Goal: Task Accomplishment & Management: Manage account settings

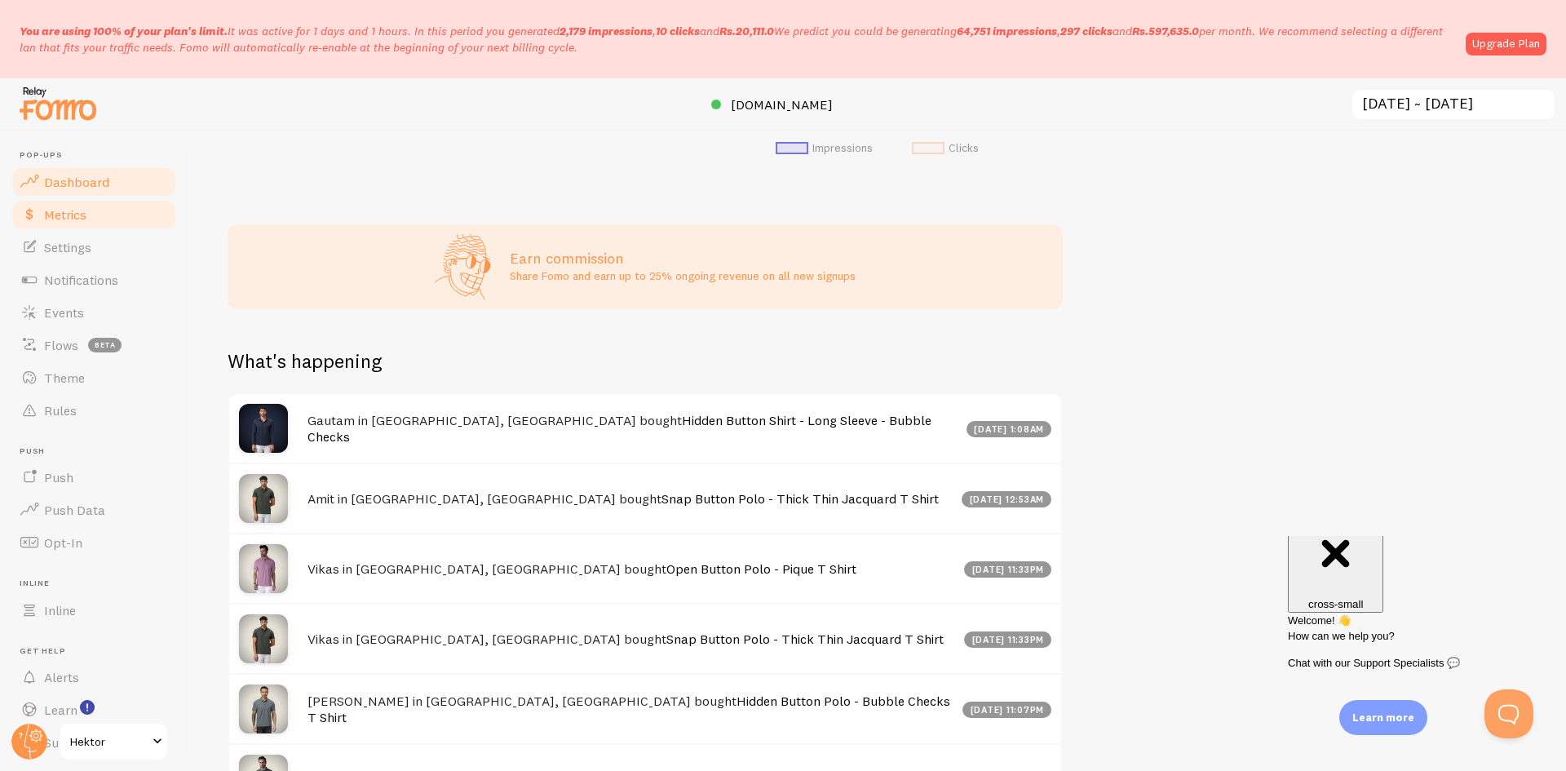
click at [107, 217] on link "Metrics" at bounding box center [94, 214] width 168 height 33
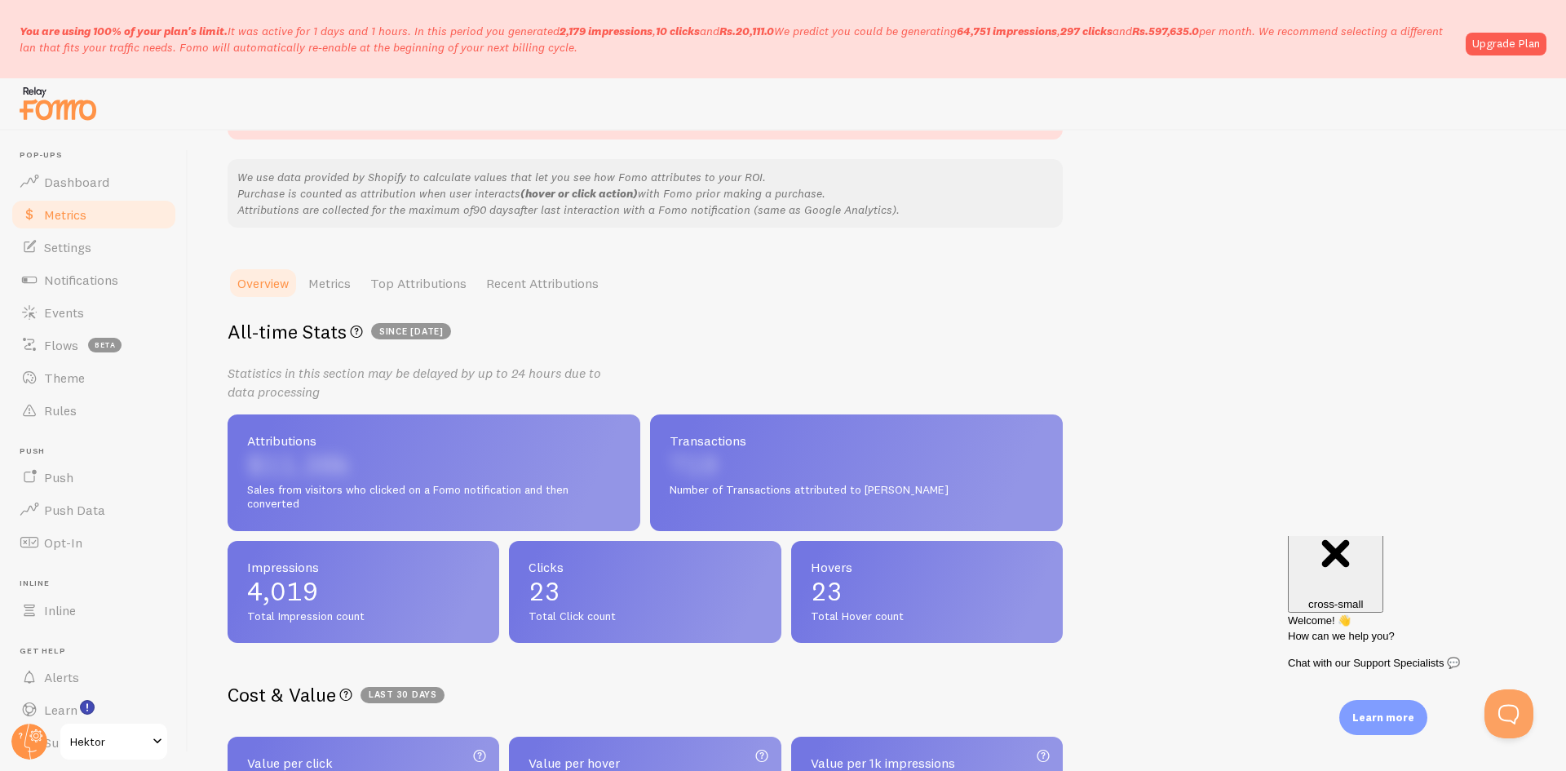
scroll to position [397, 0]
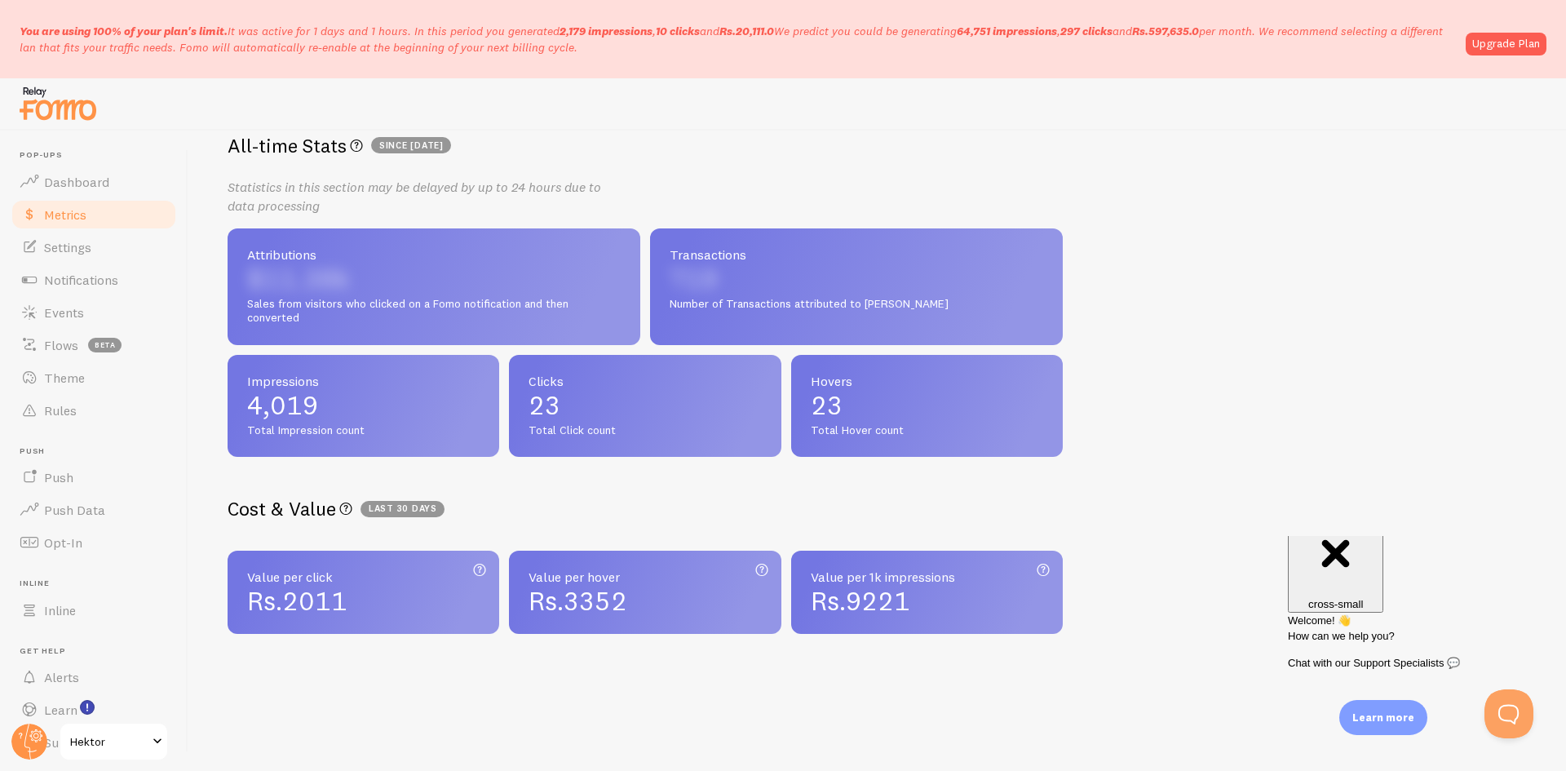
click at [744, 285] on div "Transactions 719 Number of Transactions attributed to [PERSON_NAME]" at bounding box center [856, 286] width 413 height 117
click at [718, 250] on span "Transactions" at bounding box center [857, 254] width 374 height 13
click at [471, 239] on div "Attributions $11.38k Sales from visitors who clicked on a Fomo notification and…" at bounding box center [434, 286] width 413 height 117
click at [77, 497] on link "Push Data" at bounding box center [94, 509] width 168 height 33
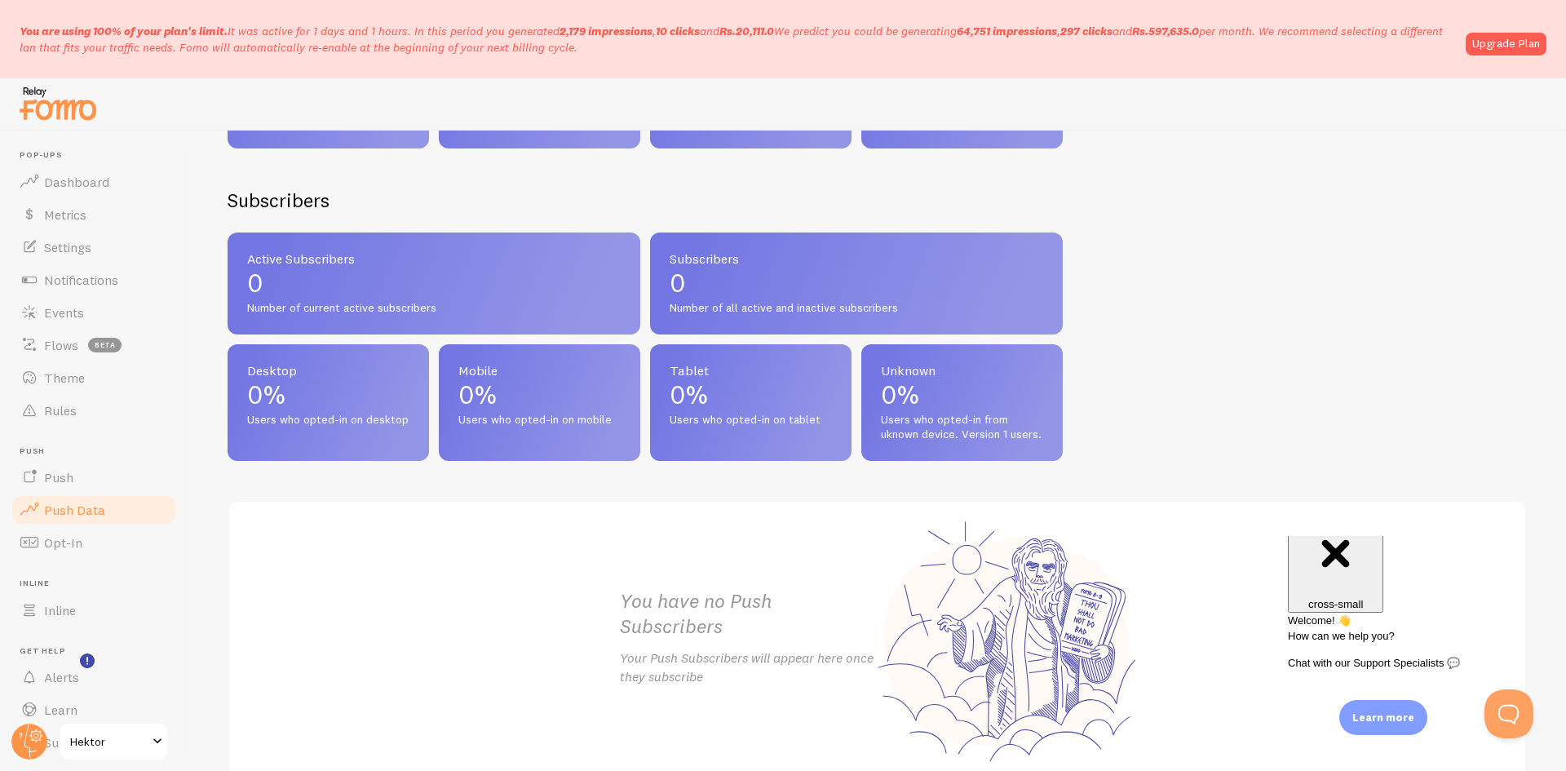
scroll to position [46, 0]
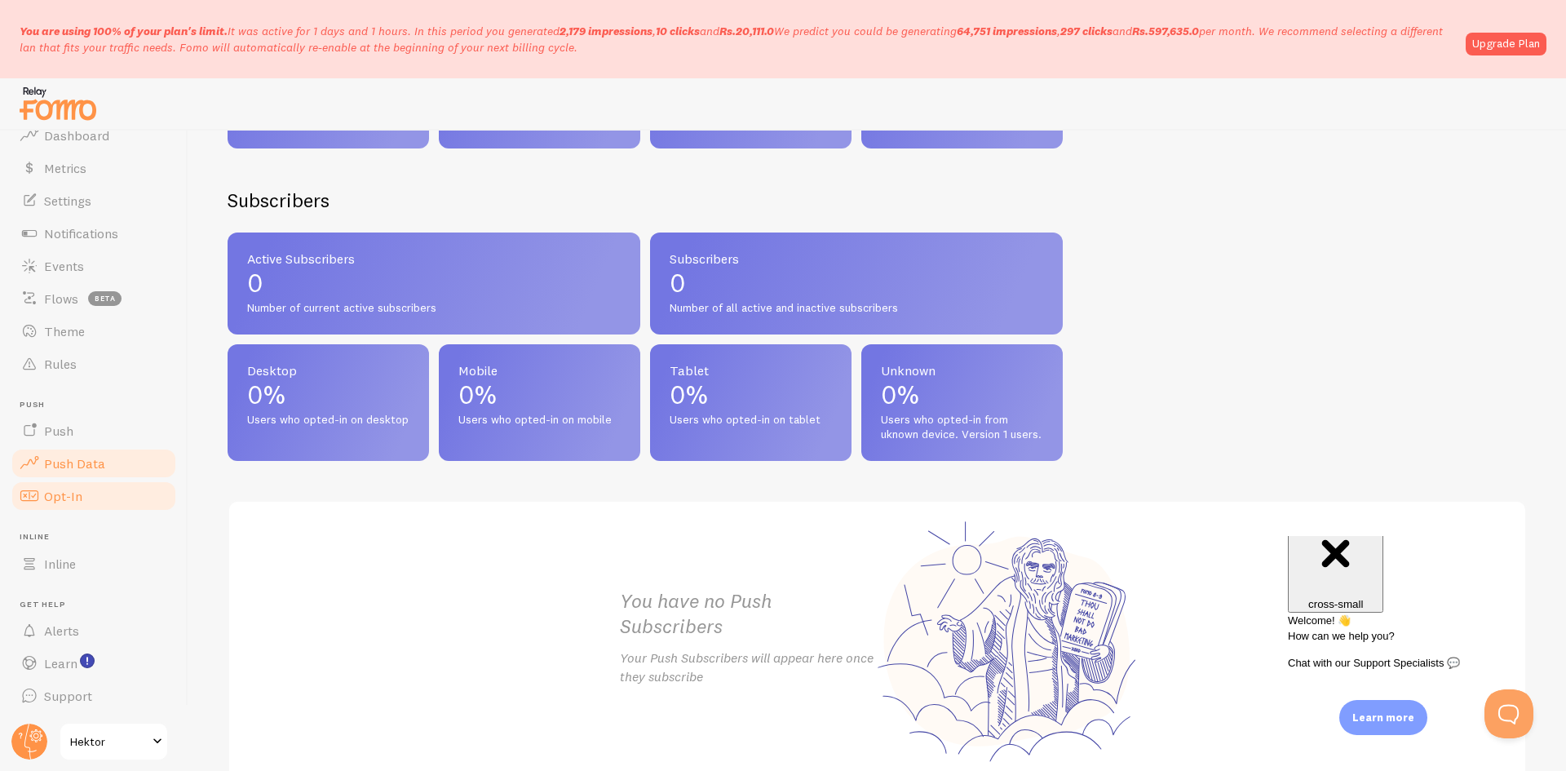
click at [92, 480] on link "Opt-In" at bounding box center [94, 496] width 168 height 33
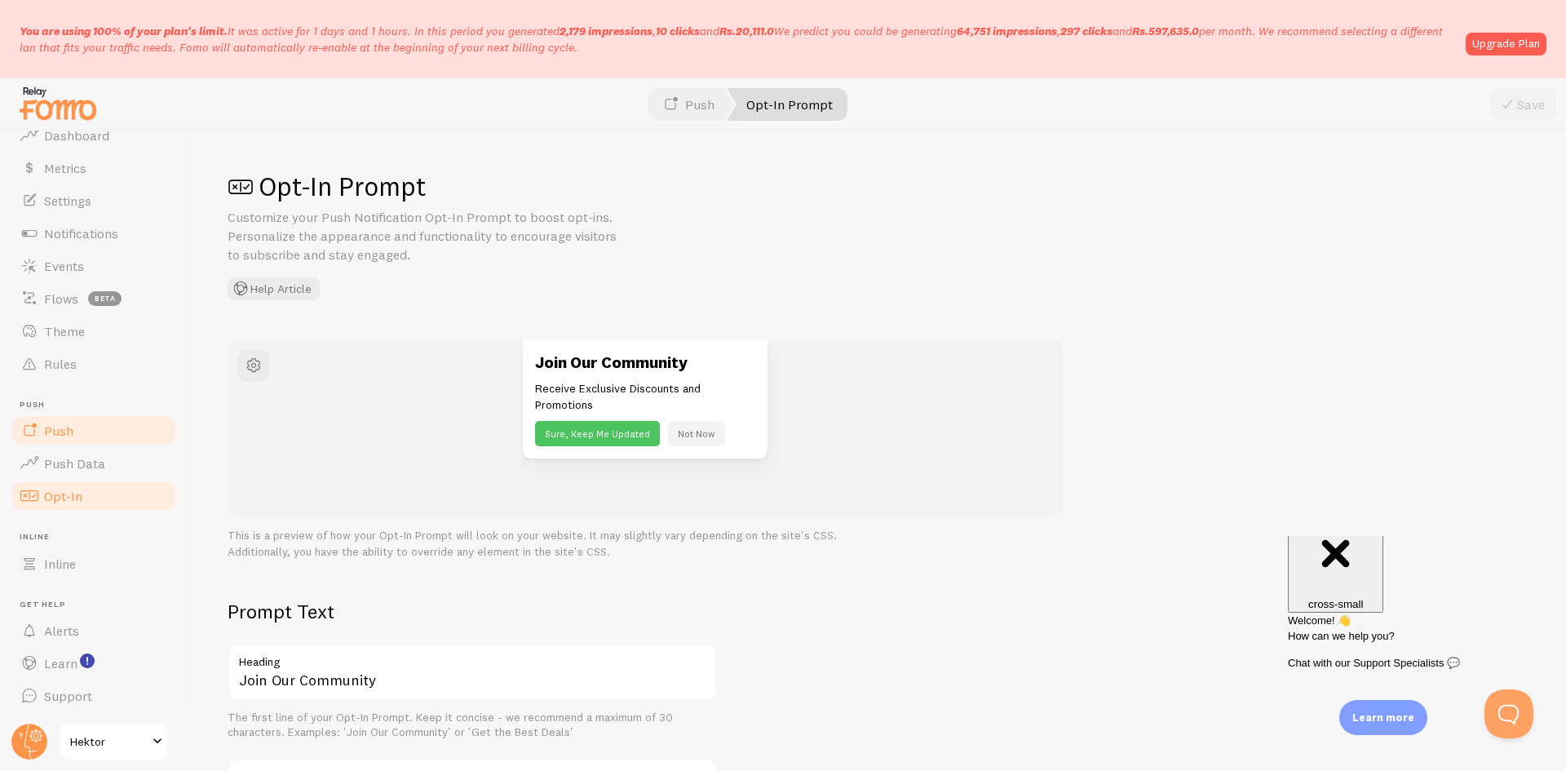
click at [80, 442] on link "Push" at bounding box center [94, 430] width 168 height 33
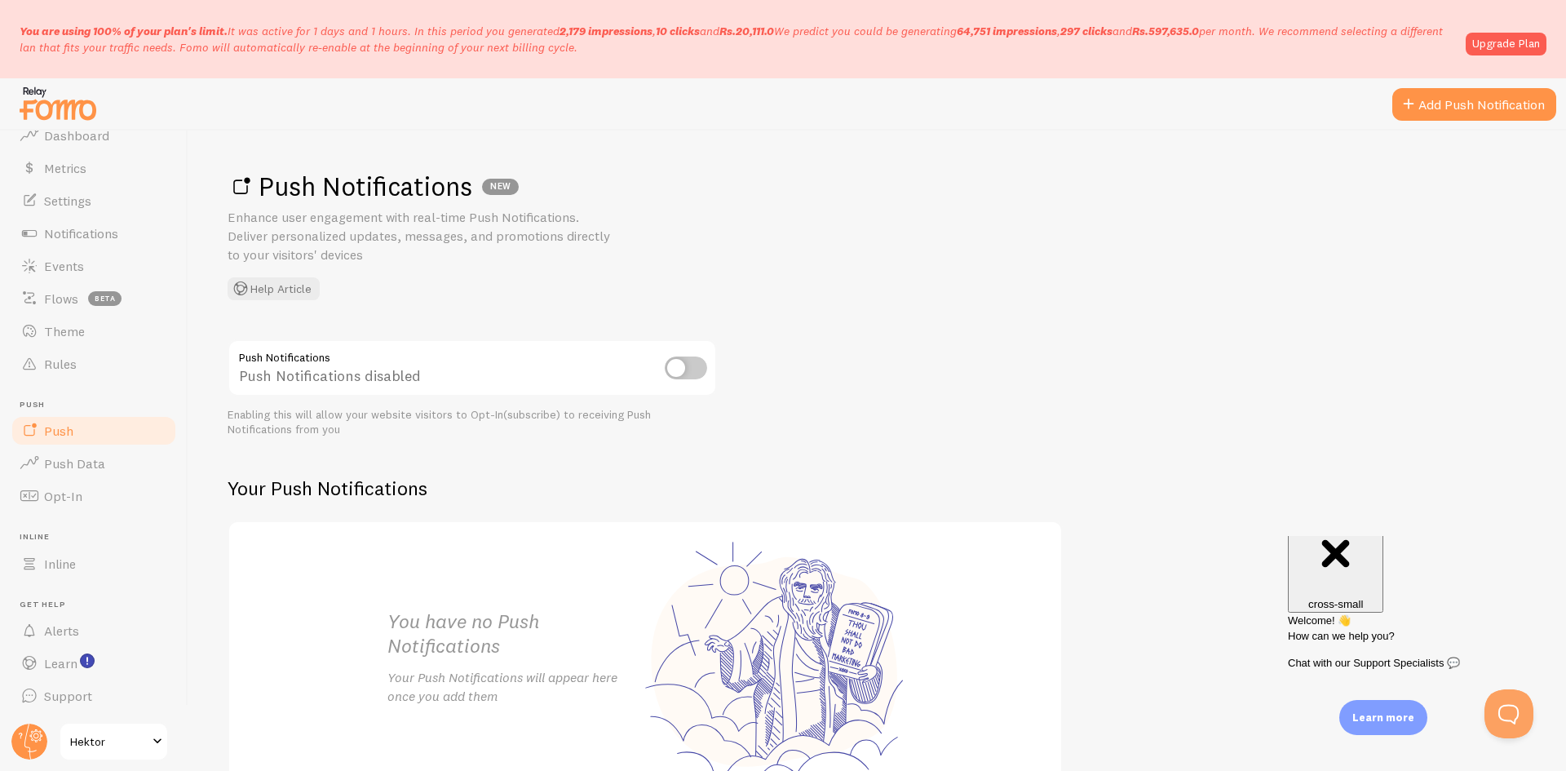
scroll to position [111, 0]
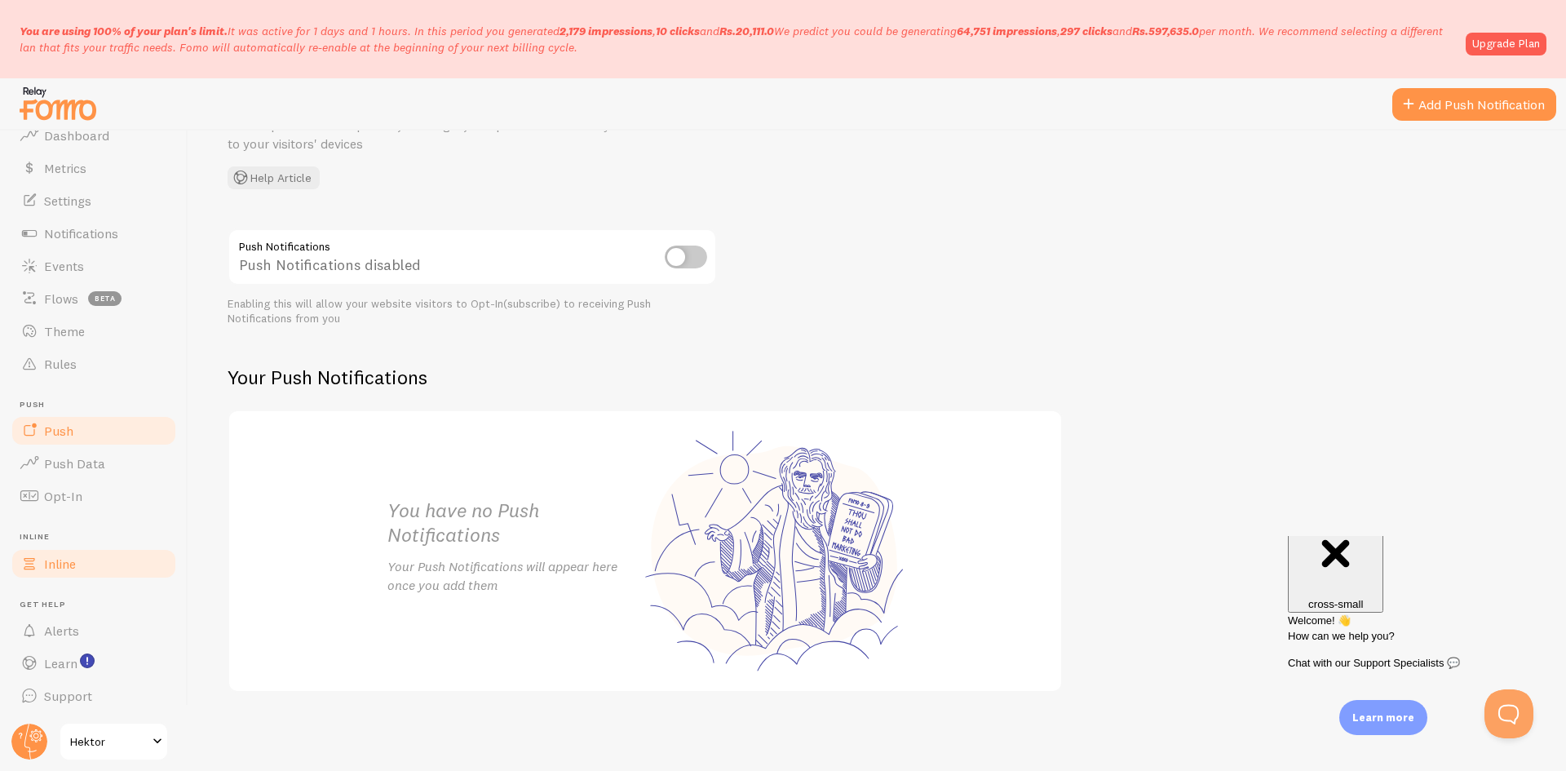
click at [114, 570] on link "Inline" at bounding box center [94, 563] width 168 height 33
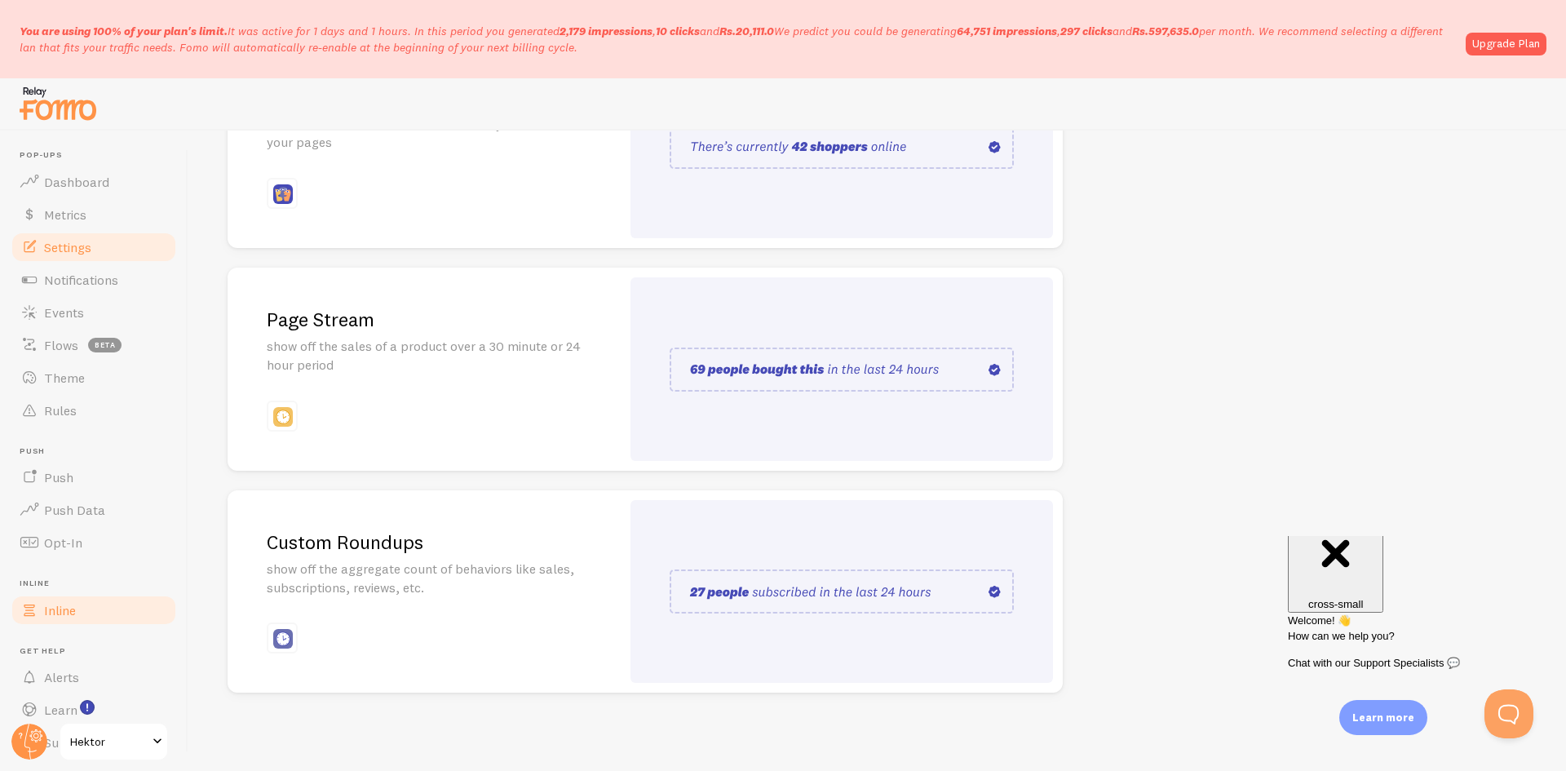
click at [66, 233] on link "Settings" at bounding box center [94, 247] width 168 height 33
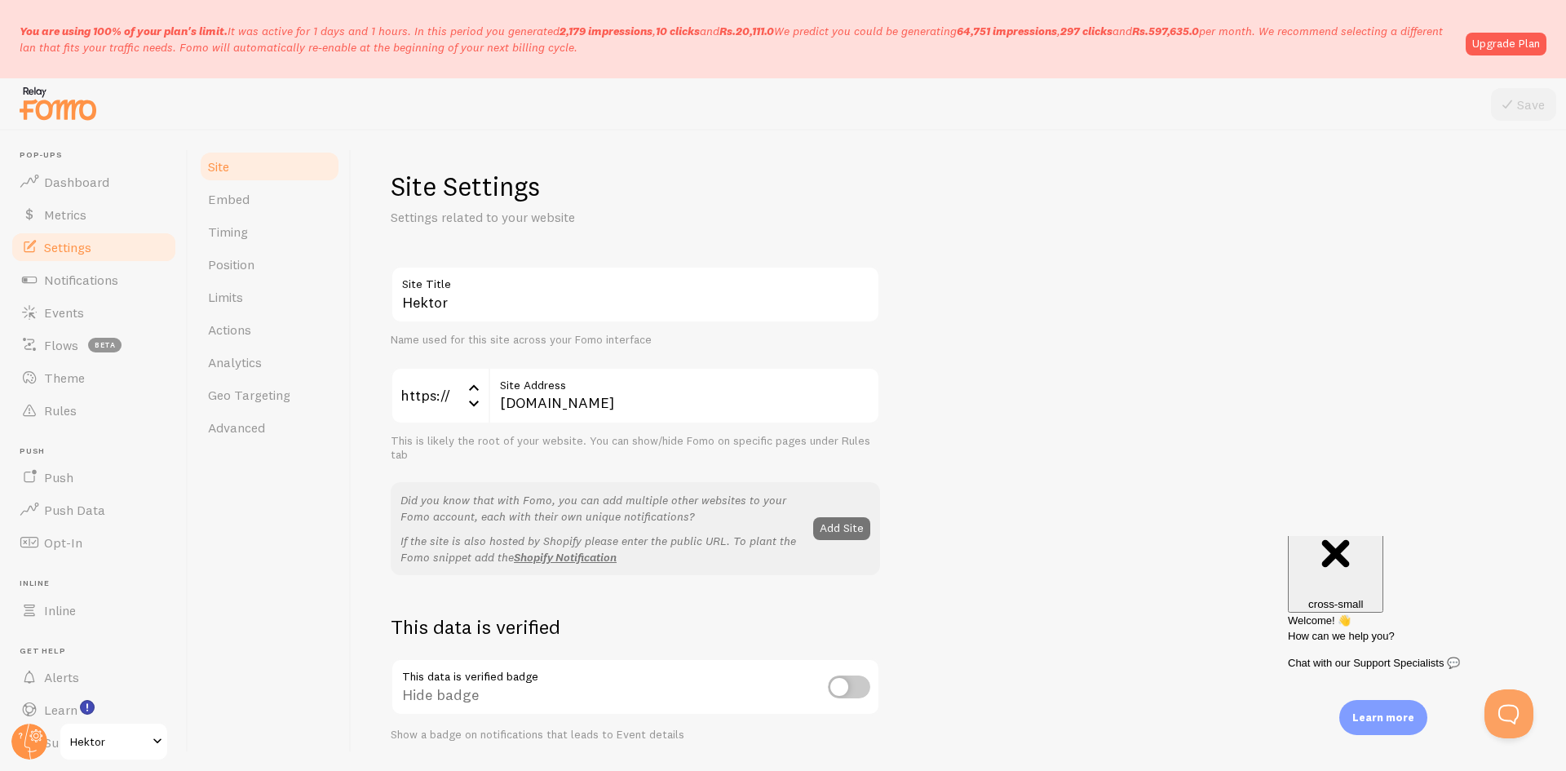
click at [73, 250] on span "Settings" at bounding box center [67, 247] width 47 height 16
click at [77, 270] on link "Notifications" at bounding box center [94, 279] width 168 height 33
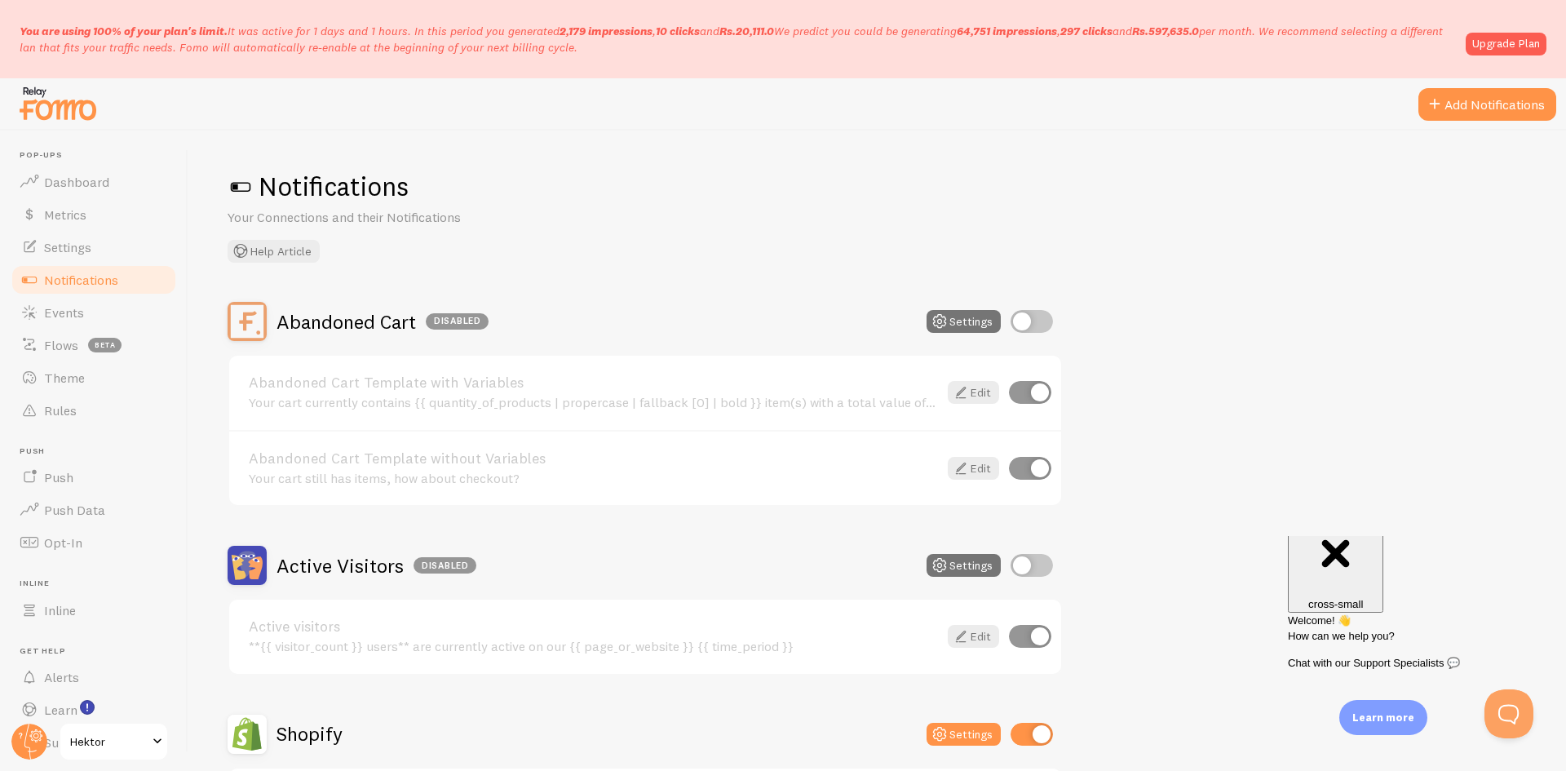
click at [1034, 321] on input "checkbox" at bounding box center [1031, 321] width 42 height 23
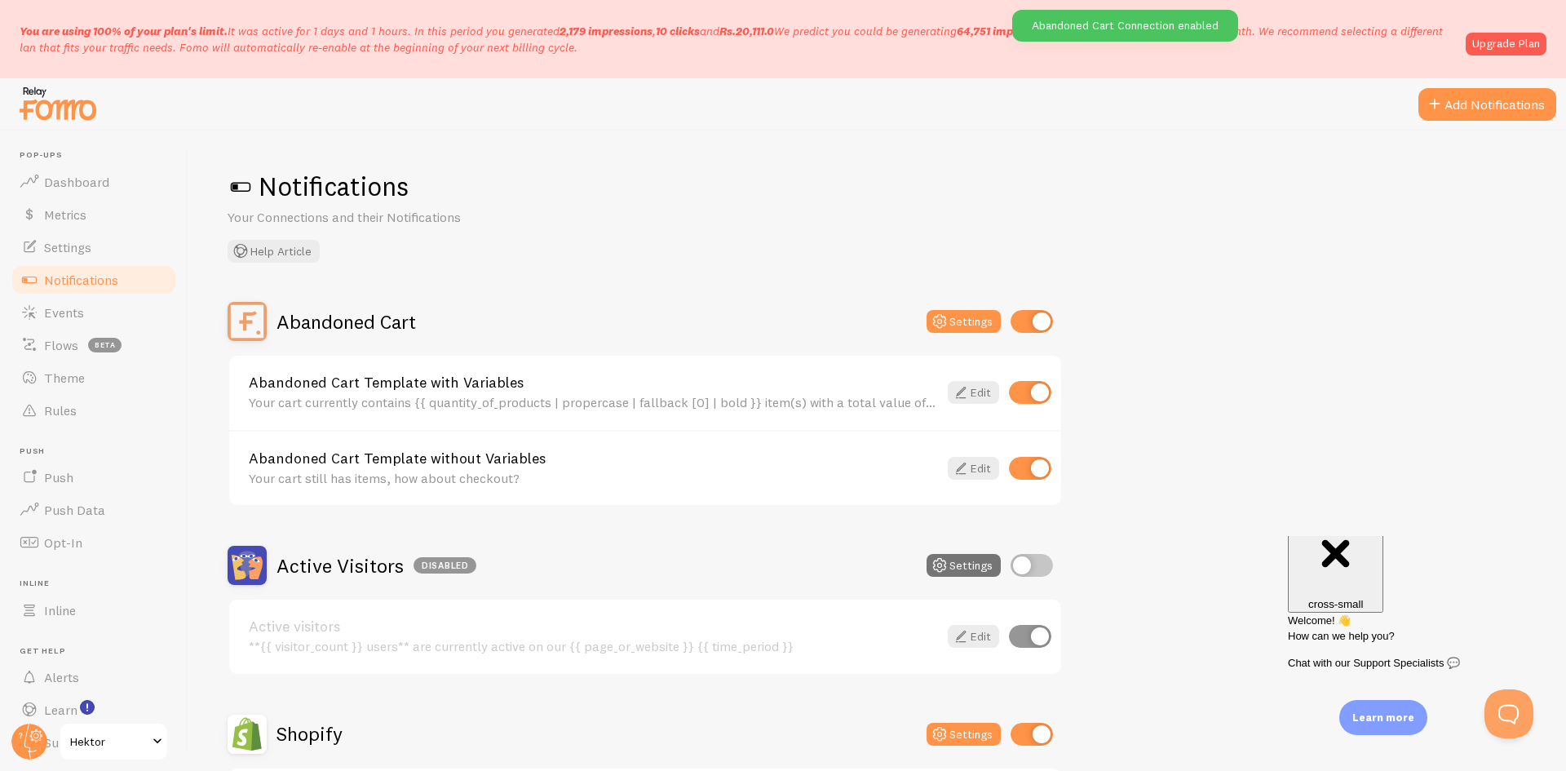
click at [1034, 321] on input "checkbox" at bounding box center [1031, 321] width 42 height 23
checkbox input "false"
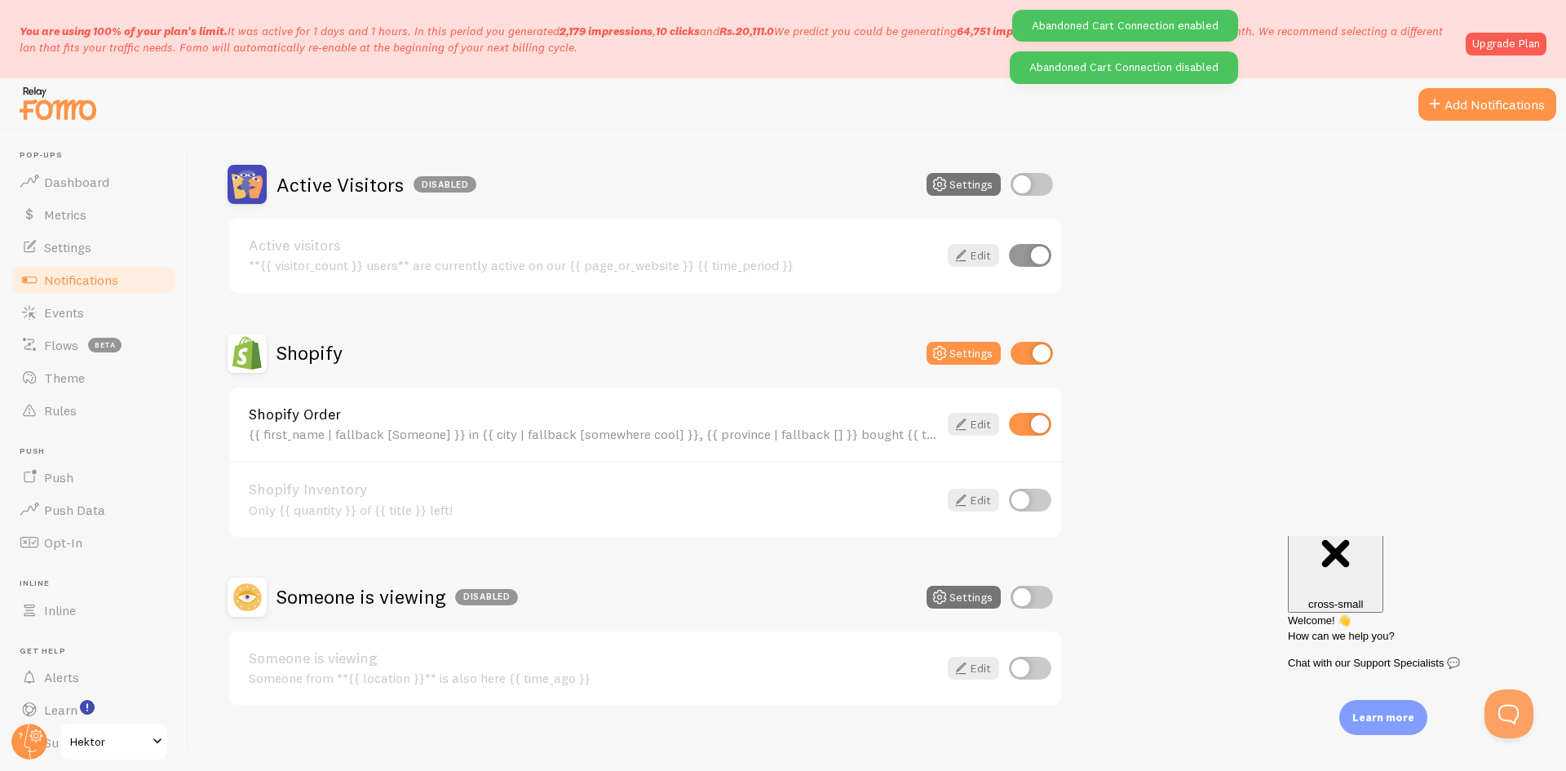
scroll to position [395, 0]
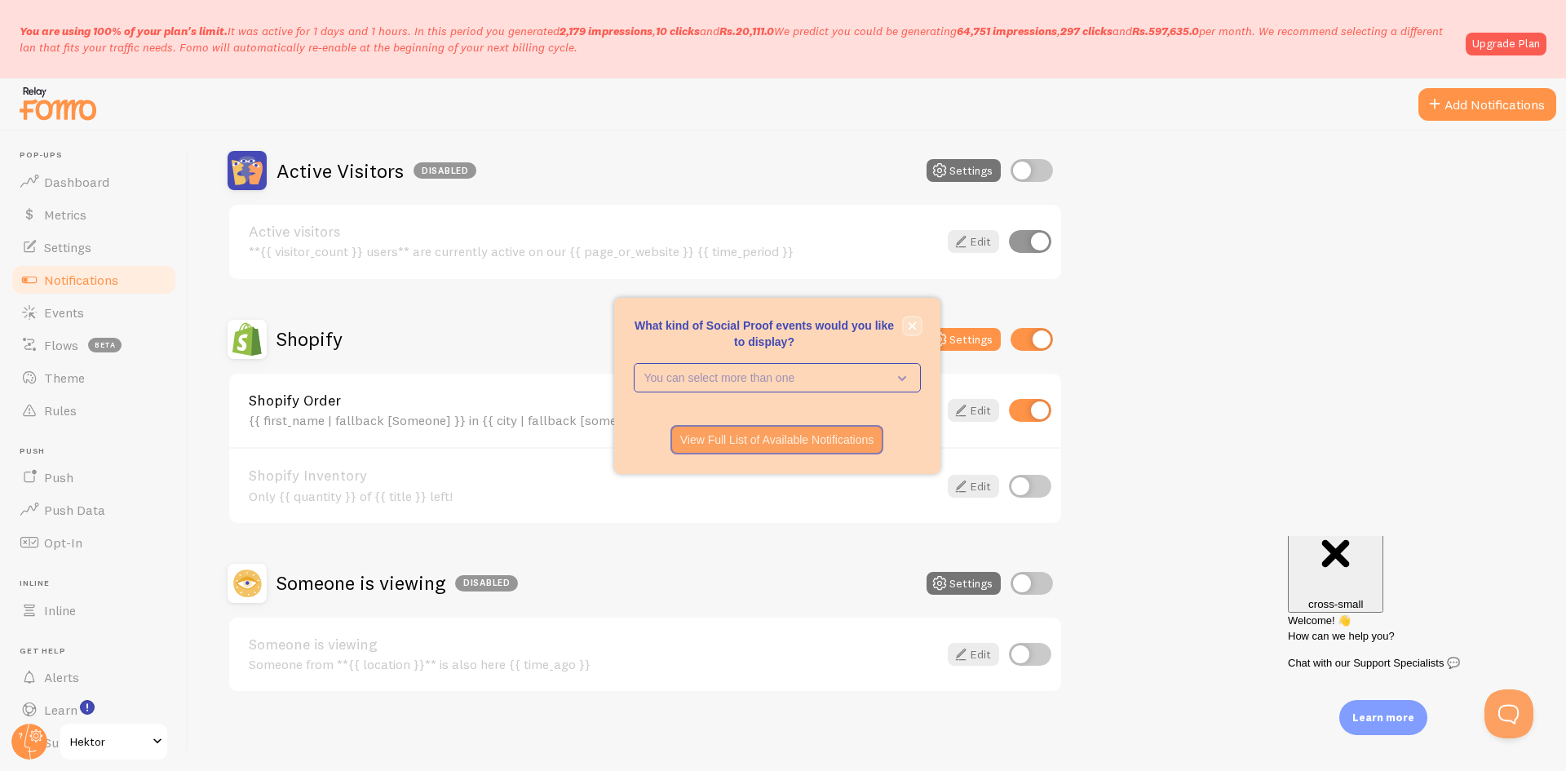
click at [910, 325] on icon "close," at bounding box center [912, 325] width 9 height 9
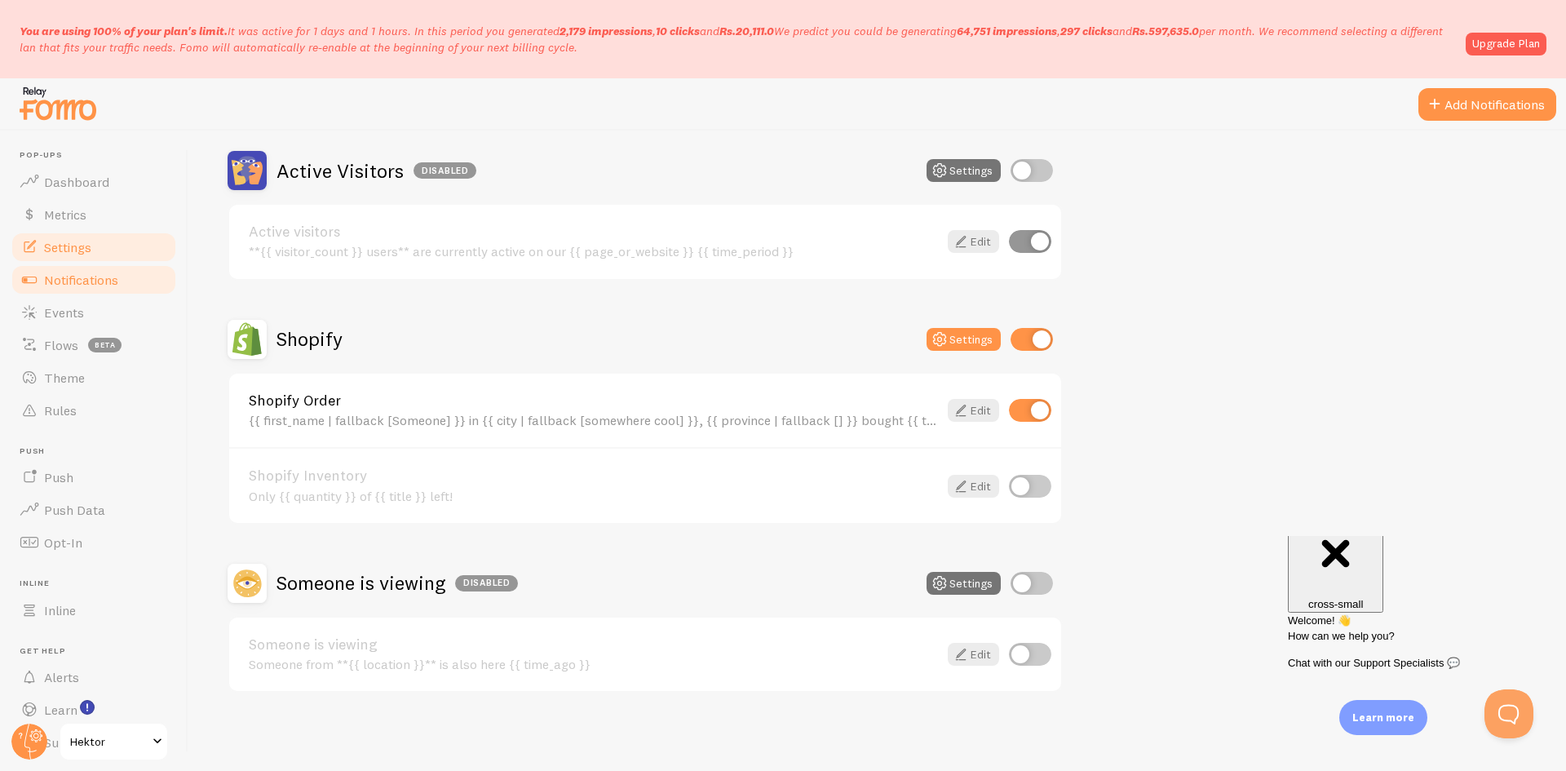
click at [97, 261] on link "Settings" at bounding box center [94, 247] width 168 height 33
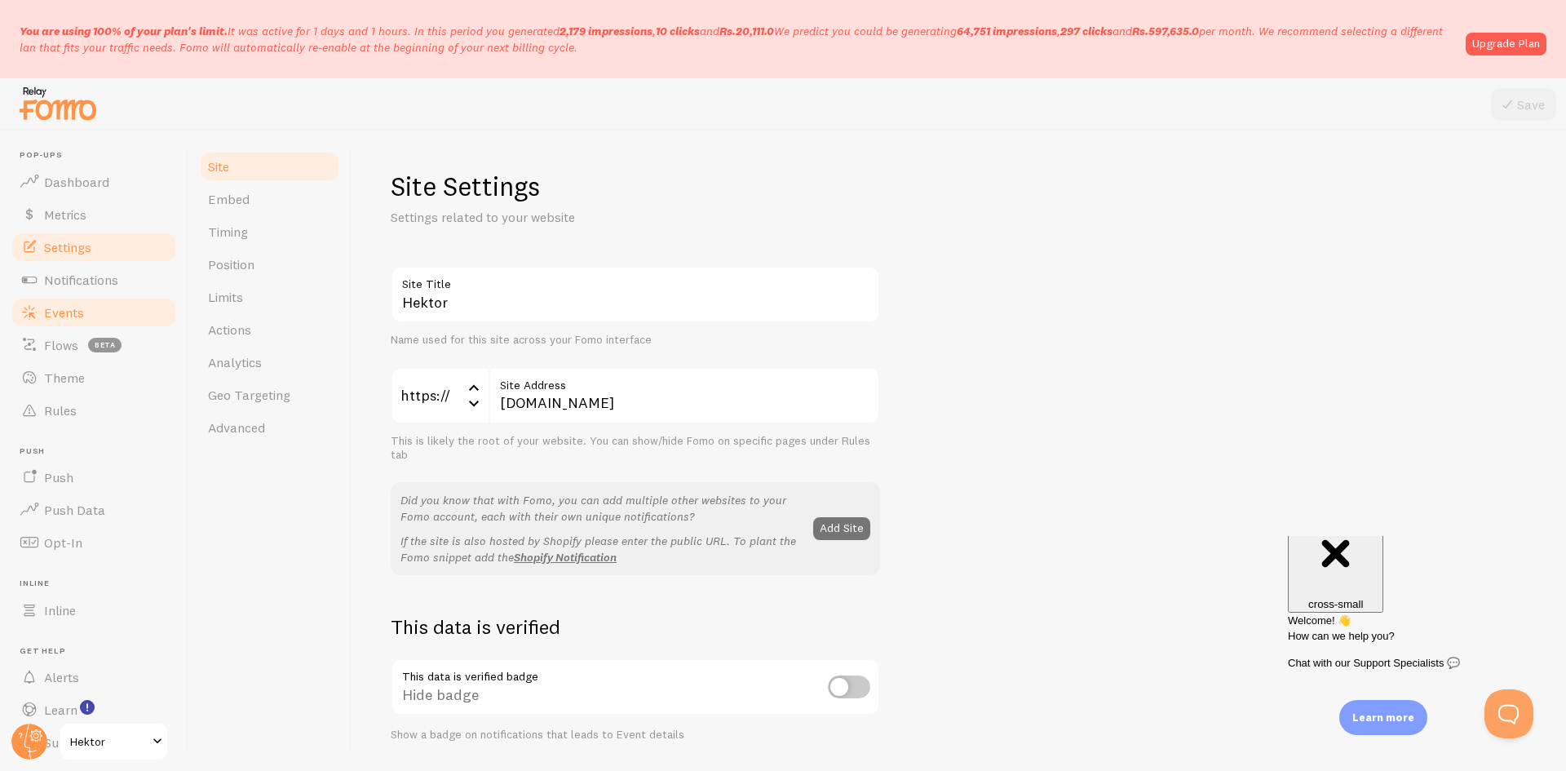
click at [78, 307] on span "Events" at bounding box center [64, 312] width 40 height 16
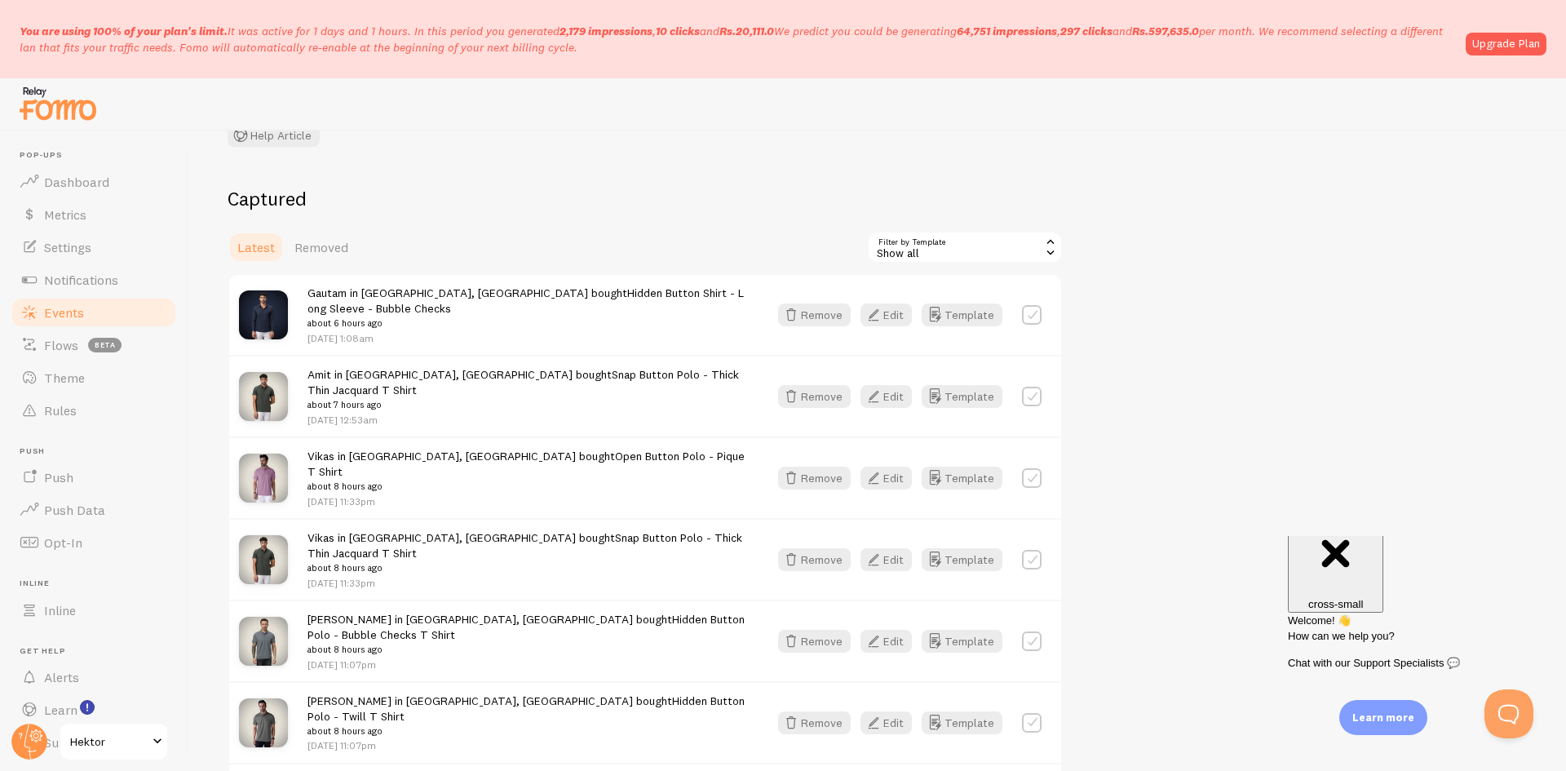
scroll to position [135, 0]
click at [313, 252] on span "Removed" at bounding box center [321, 246] width 54 height 16
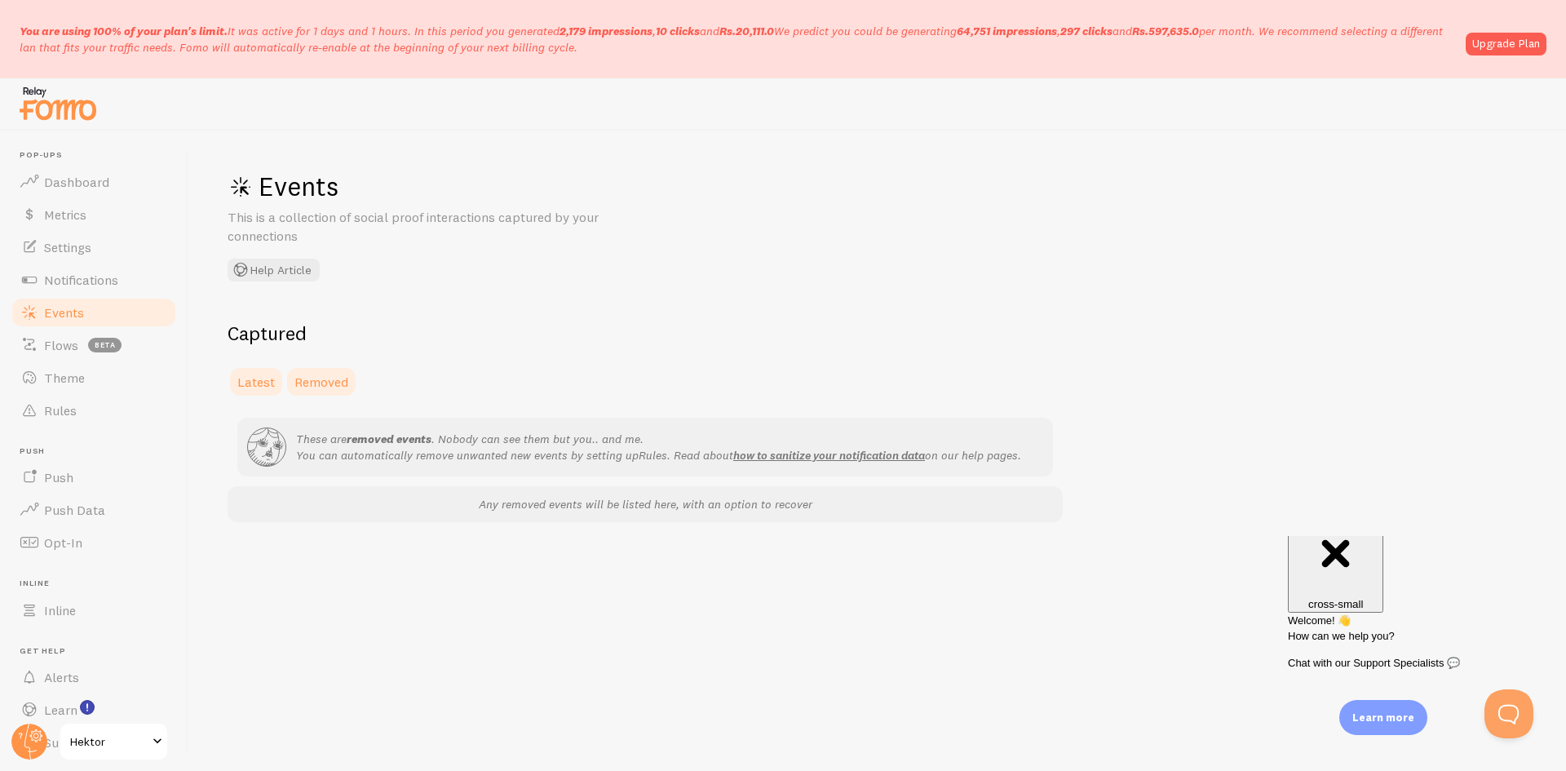
click at [240, 387] on span "Latest" at bounding box center [256, 382] width 38 height 16
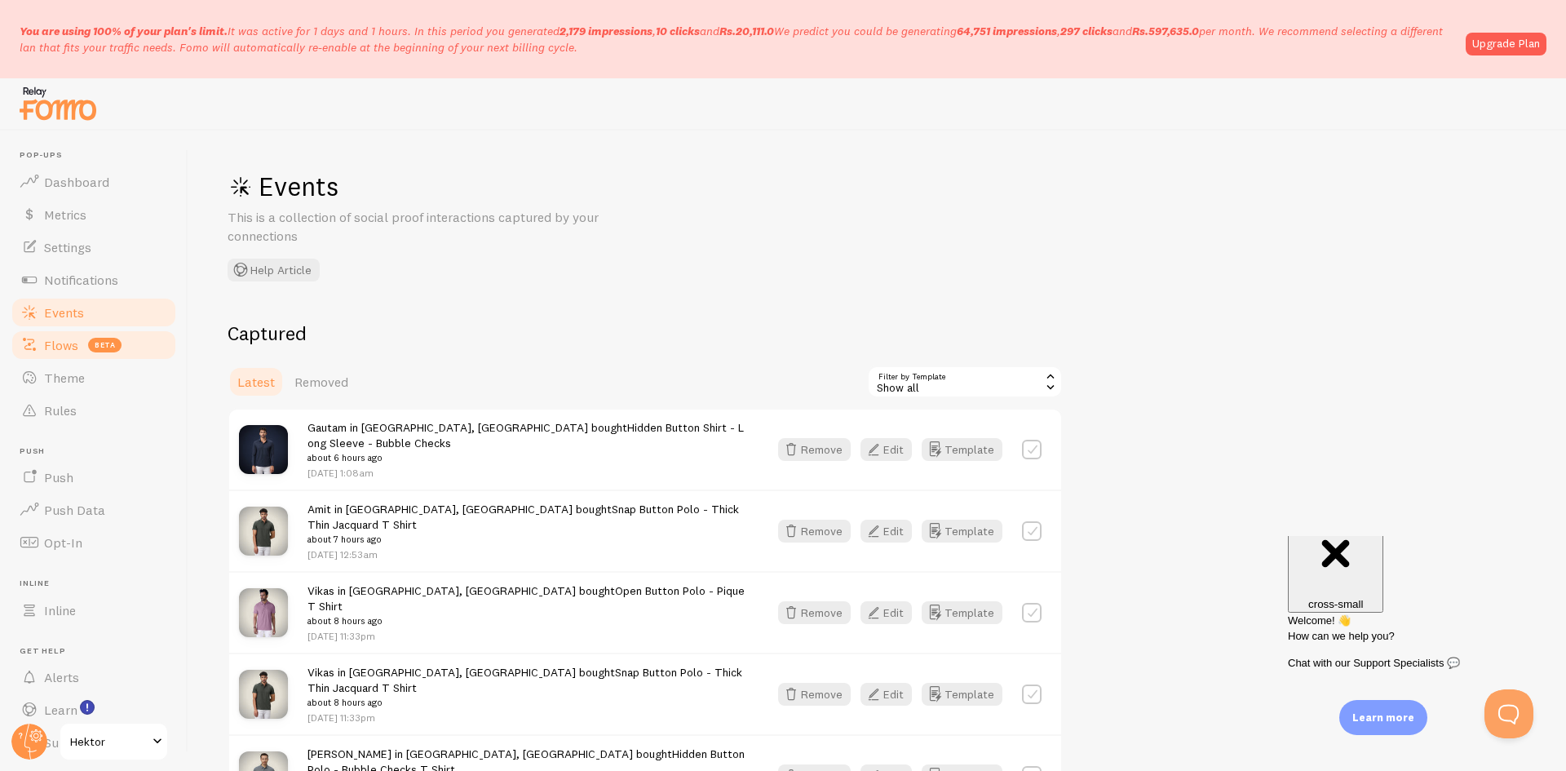
click at [93, 343] on span "beta" at bounding box center [104, 345] width 33 height 15
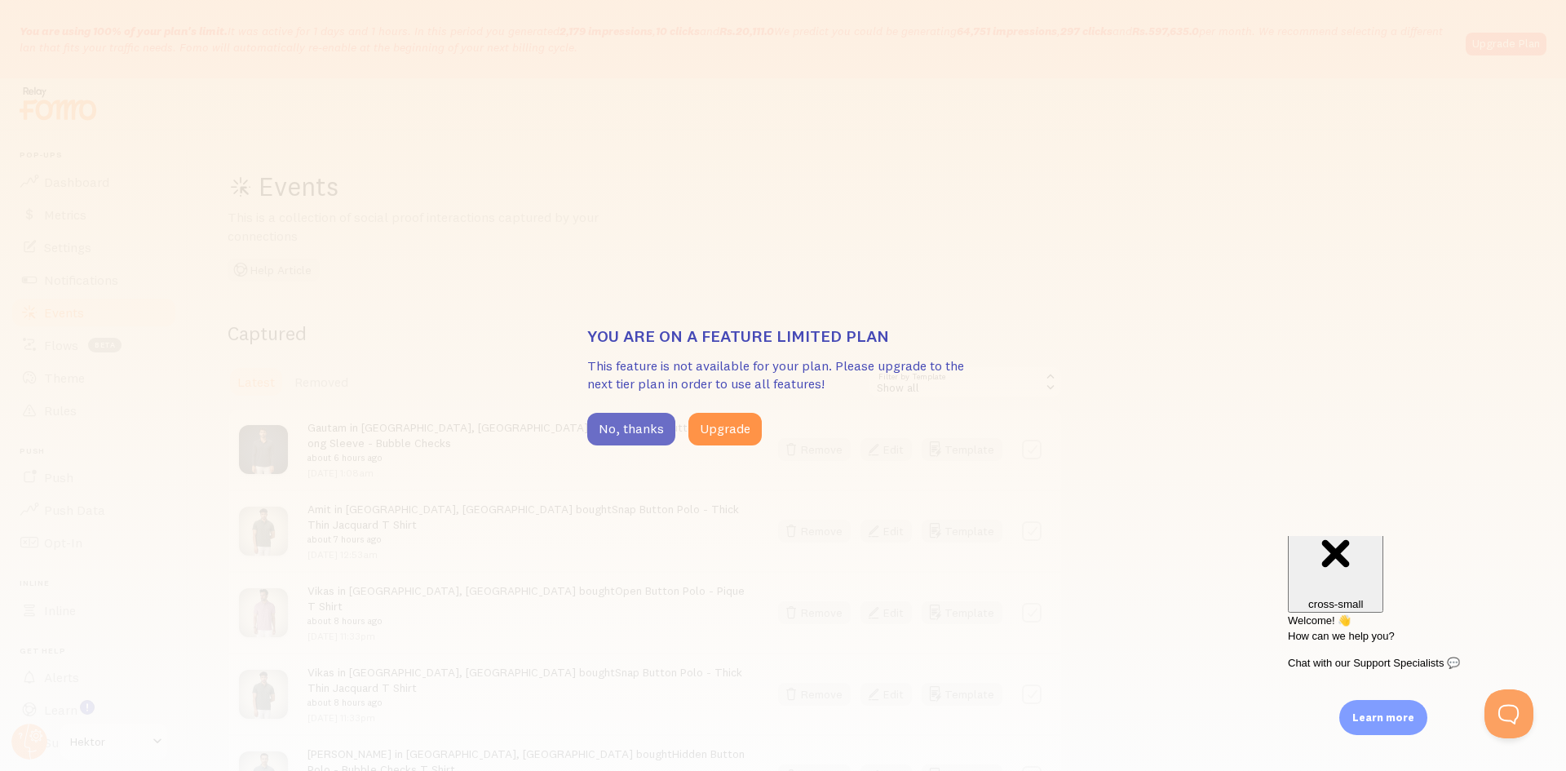
click at [630, 419] on button "No, thanks" at bounding box center [631, 429] width 88 height 33
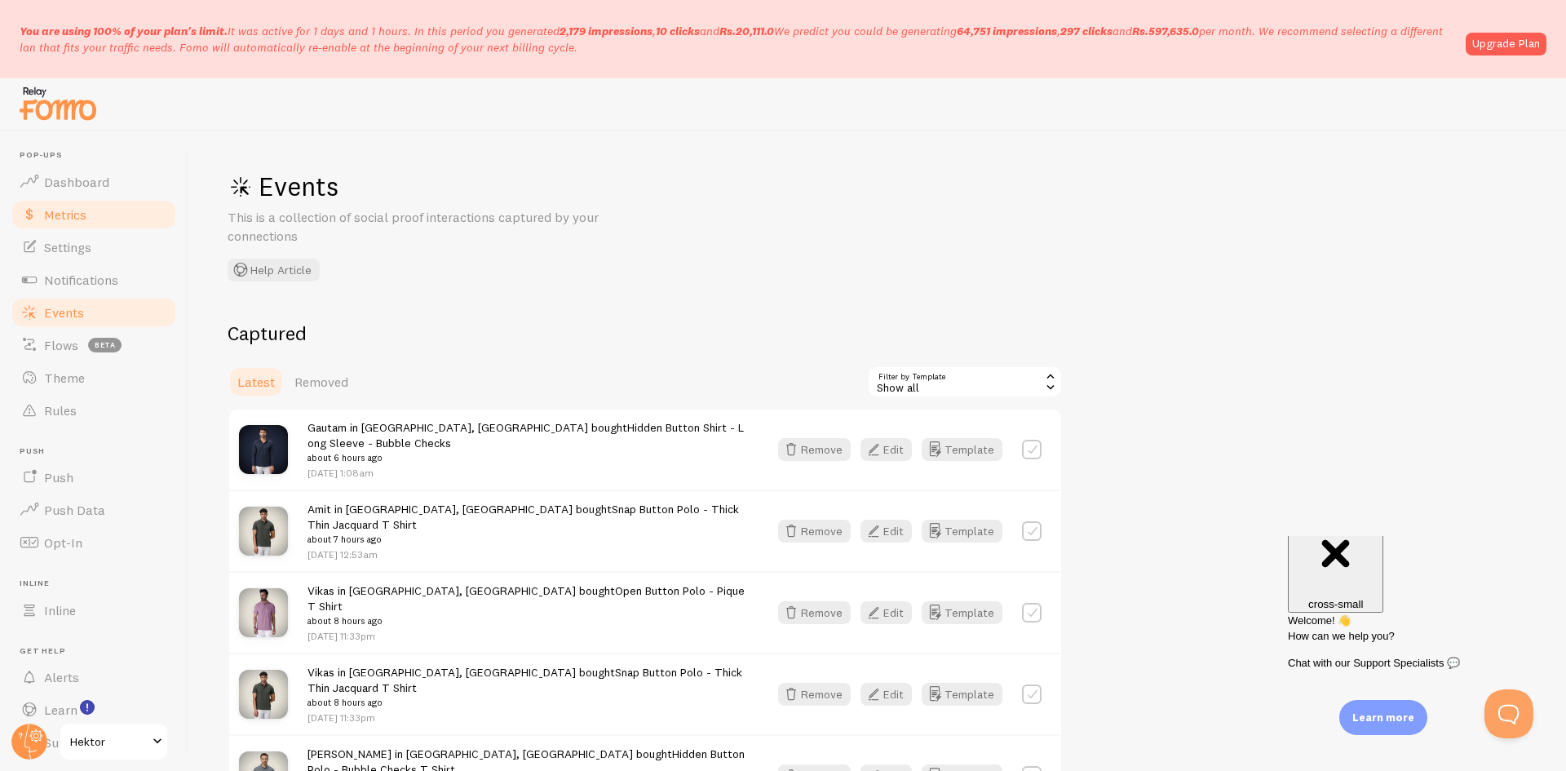
click at [115, 220] on link "Metrics" at bounding box center [94, 214] width 168 height 33
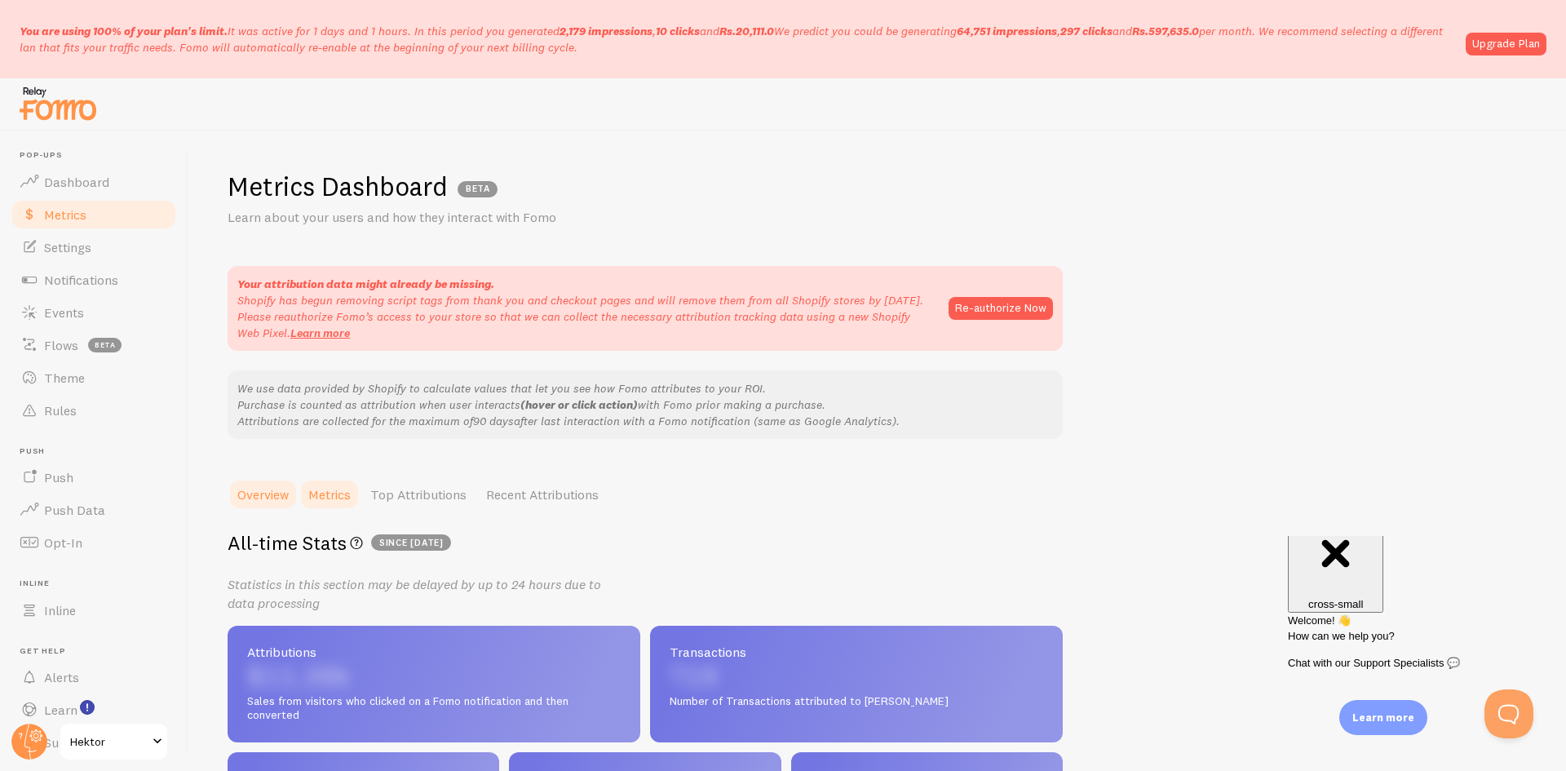
click at [341, 483] on link "Metrics" at bounding box center [329, 494] width 62 height 33
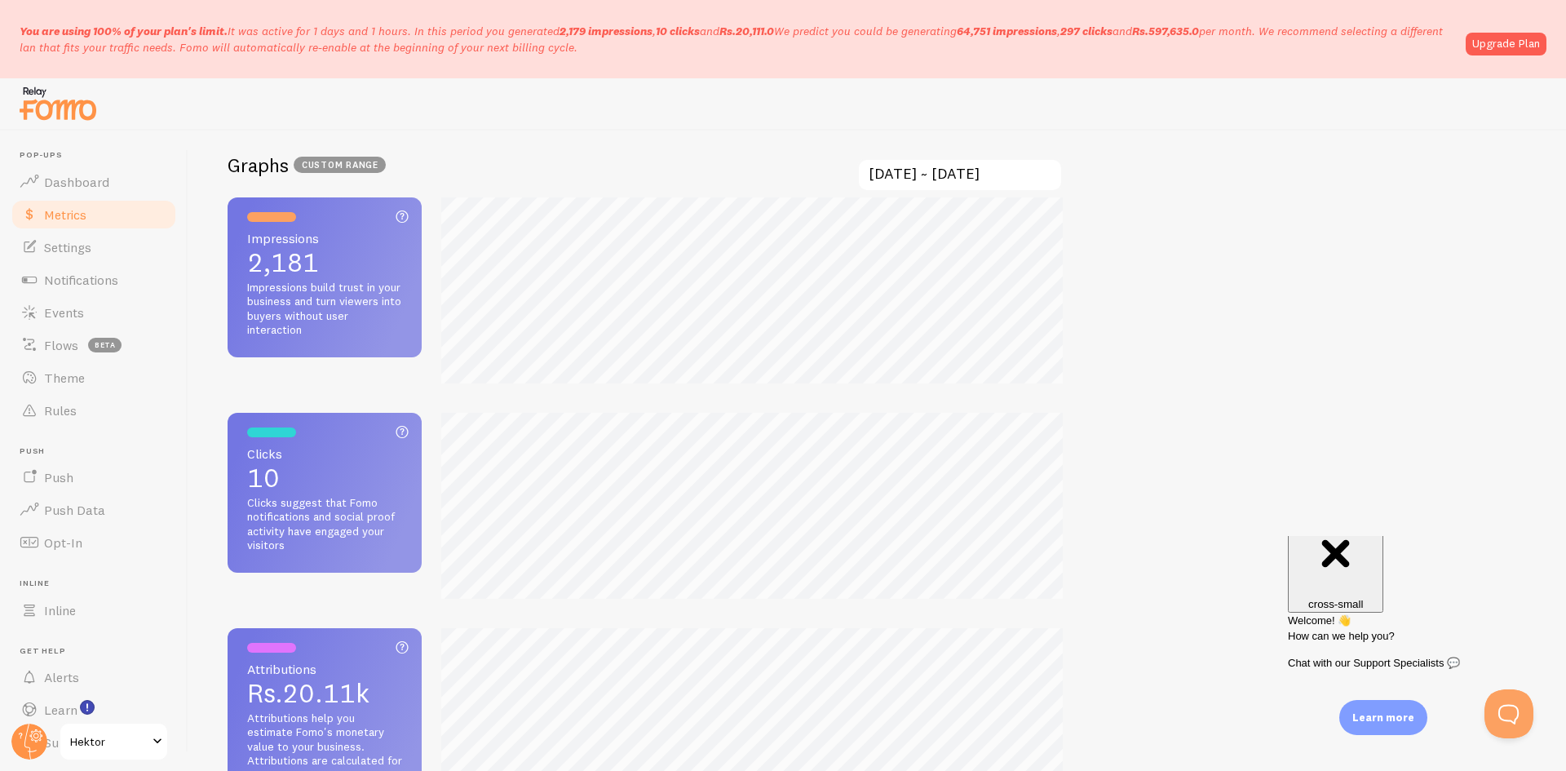
scroll to position [574, 0]
